Goal: Task Accomplishment & Management: Manage account settings

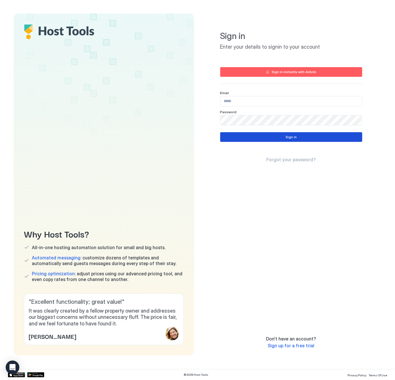
type input "**********"
click at [283, 137] on button "Sign in" at bounding box center [291, 137] width 142 height 10
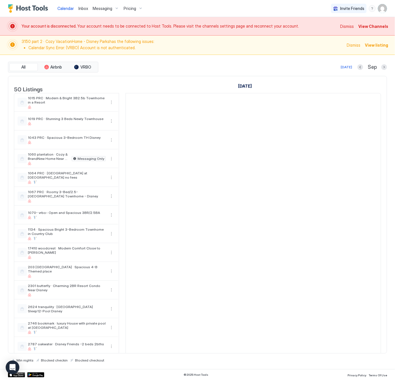
scroll to position [0, 316]
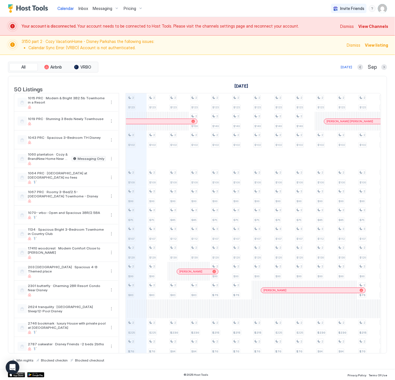
click at [134, 8] on span "Pricing" at bounding box center [130, 8] width 13 height 5
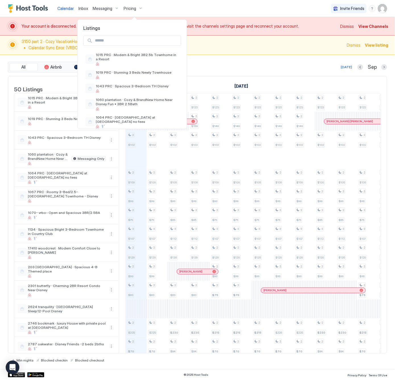
click at [117, 40] on input "Input Field" at bounding box center [137, 41] width 88 height 10
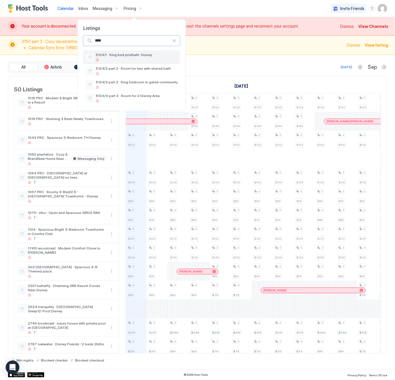
type input "****"
click at [127, 56] on span "5124/1 · King bed priv/bath. Disney" at bounding box center [137, 55] width 82 height 4
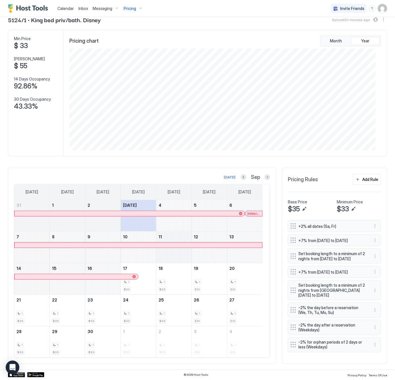
scroll to position [63, 0]
click at [265, 174] on div at bounding box center [268, 177] width 6 height 6
click at [265, 174] on button "Next month" at bounding box center [268, 177] width 6 height 6
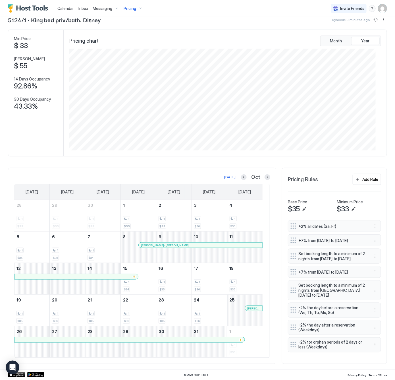
click at [235, 243] on div at bounding box center [234, 245] width 5 height 5
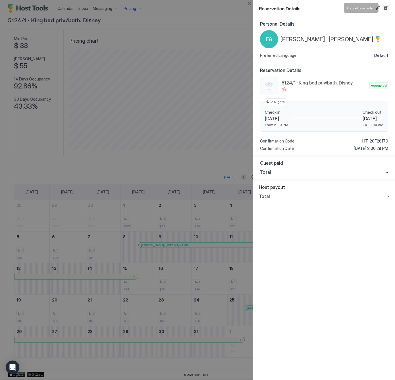
click at [385, 7] on button "Cancel reservation" at bounding box center [386, 8] width 7 height 7
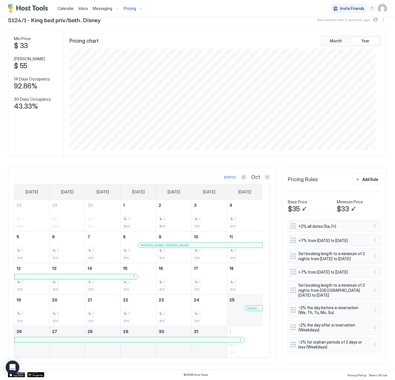
click at [254, 306] on div at bounding box center [254, 308] width 5 height 5
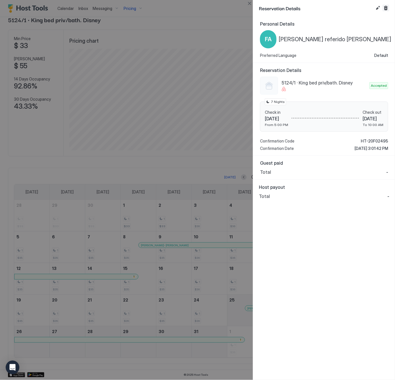
click at [386, 6] on button "Cancel reservation" at bounding box center [386, 8] width 7 height 7
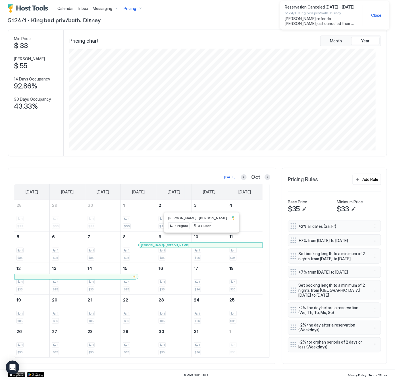
click at [199, 243] on div at bounding box center [198, 245] width 5 height 5
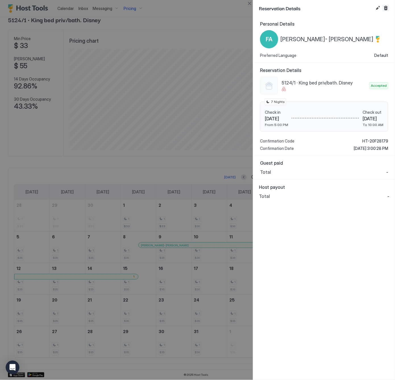
click at [387, 9] on button "Cancel reservation" at bounding box center [386, 8] width 7 height 7
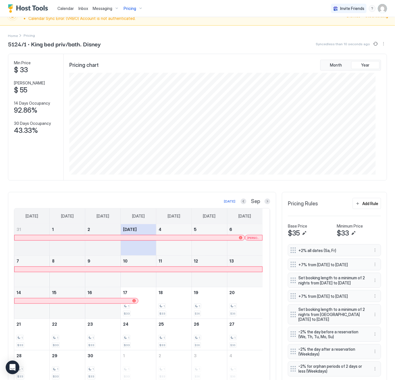
scroll to position [63, 0]
